Goal: Check status

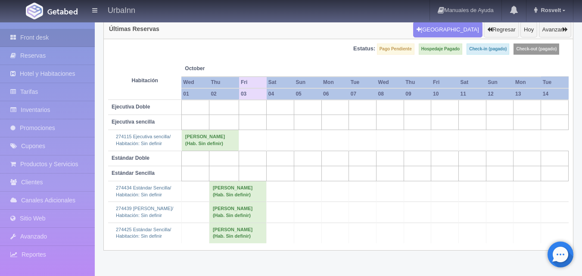
scroll to position [80, 0]
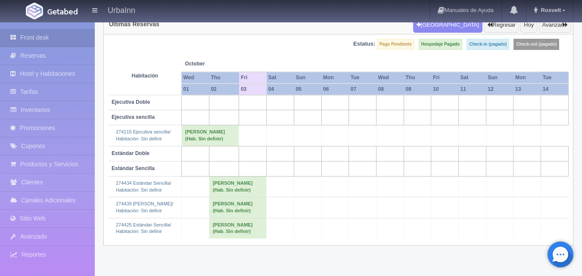
click at [250, 218] on td "[PERSON_NAME] (Hab. Sin definir)" at bounding box center [237, 207] width 57 height 21
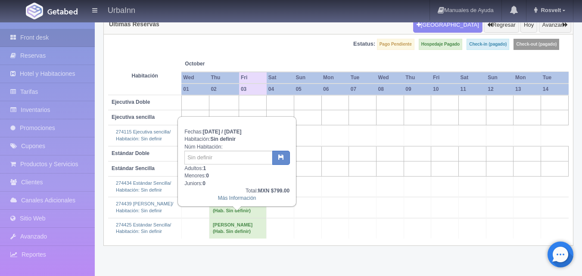
click at [229, 201] on div "Más Información" at bounding box center [236, 198] width 105 height 7
click at [231, 197] on link "Más Información" at bounding box center [237, 198] width 38 height 6
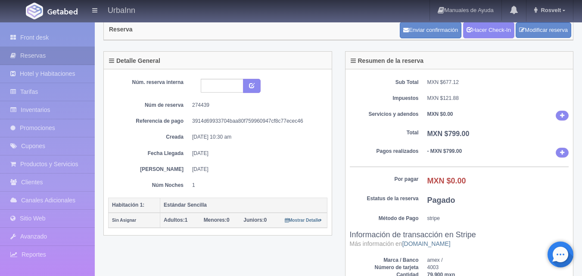
scroll to position [57, 0]
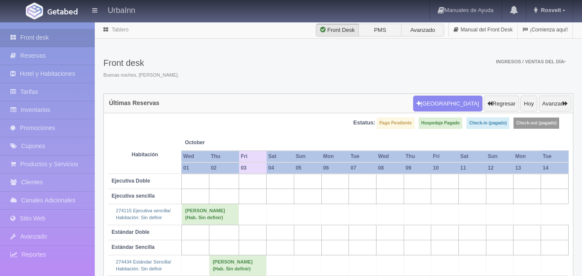
scroll to position [80, 0]
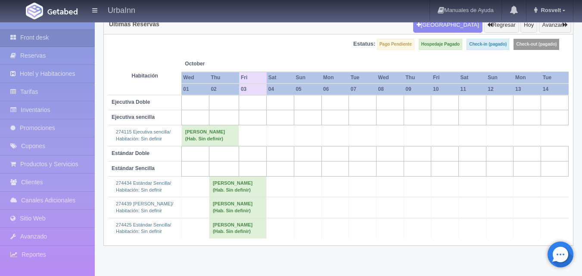
click at [251, 197] on td "Edgar octavio Mora Gonzalez (Hab. Sin definir)" at bounding box center [237, 186] width 57 height 21
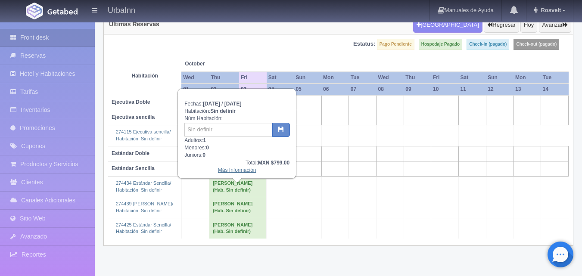
click at [227, 168] on link "Más Información" at bounding box center [237, 170] width 38 height 6
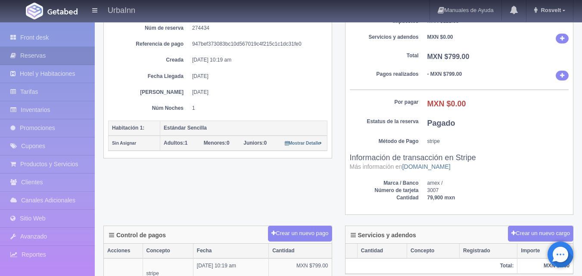
scroll to position [143, 0]
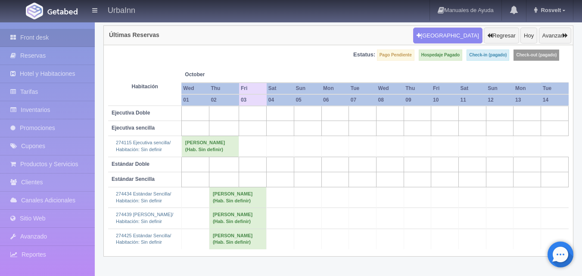
scroll to position [80, 0]
